Goal: Register for event/course

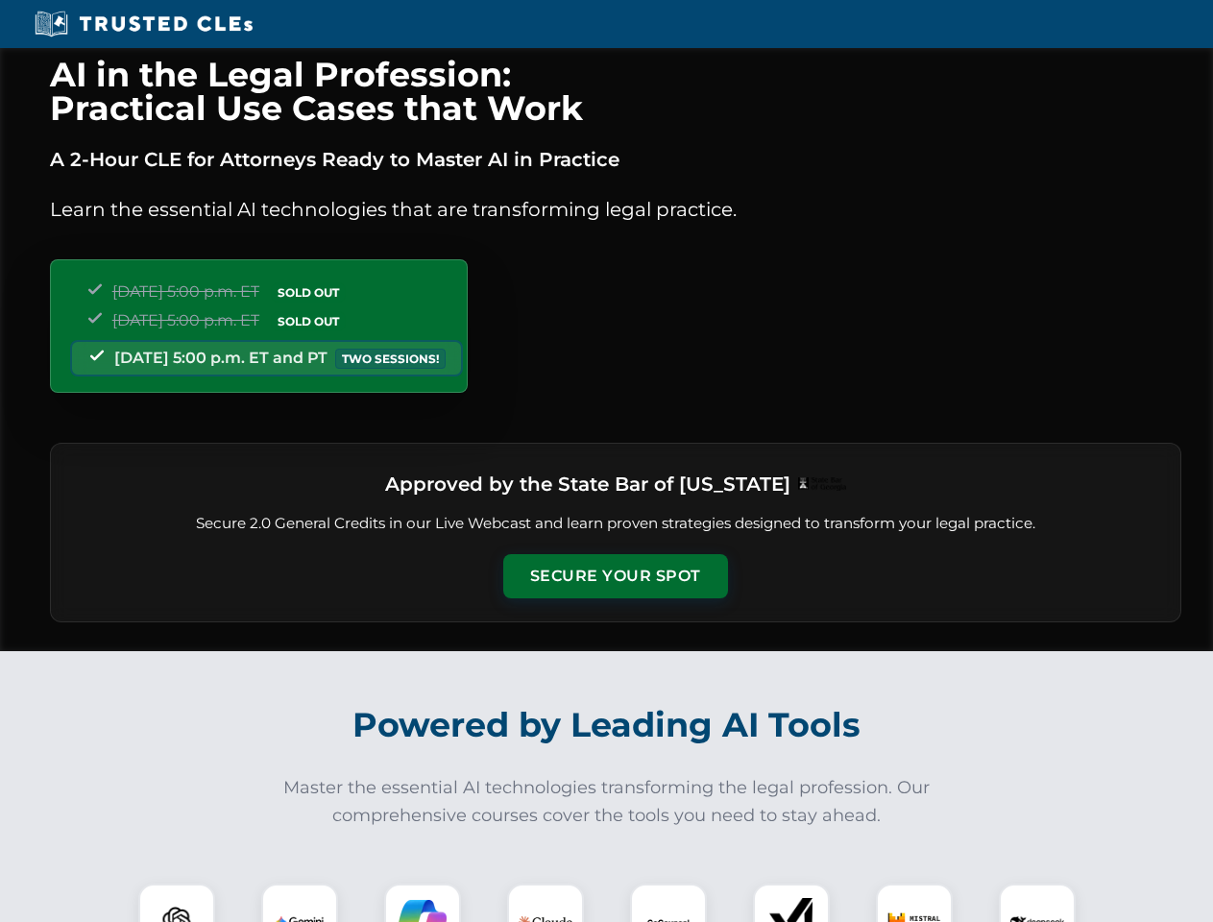
click at [615, 576] on button "Secure Your Spot" at bounding box center [615, 576] width 225 height 44
click at [177, 903] on img at bounding box center [177, 922] width 56 height 56
